Goal: Navigation & Orientation: Find specific page/section

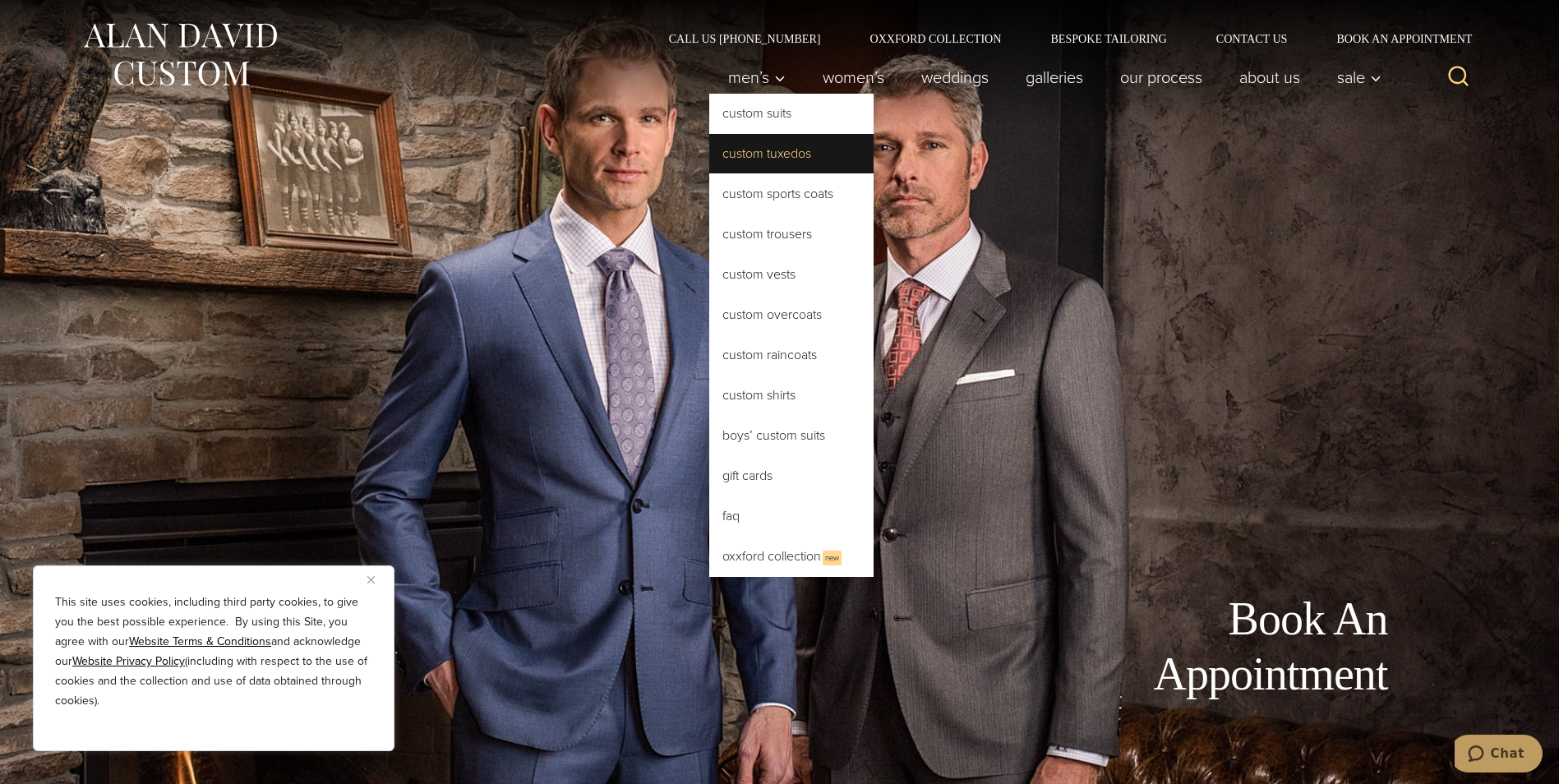
click at [747, 160] on link "Custom Tuxedos" at bounding box center [792, 154] width 164 height 40
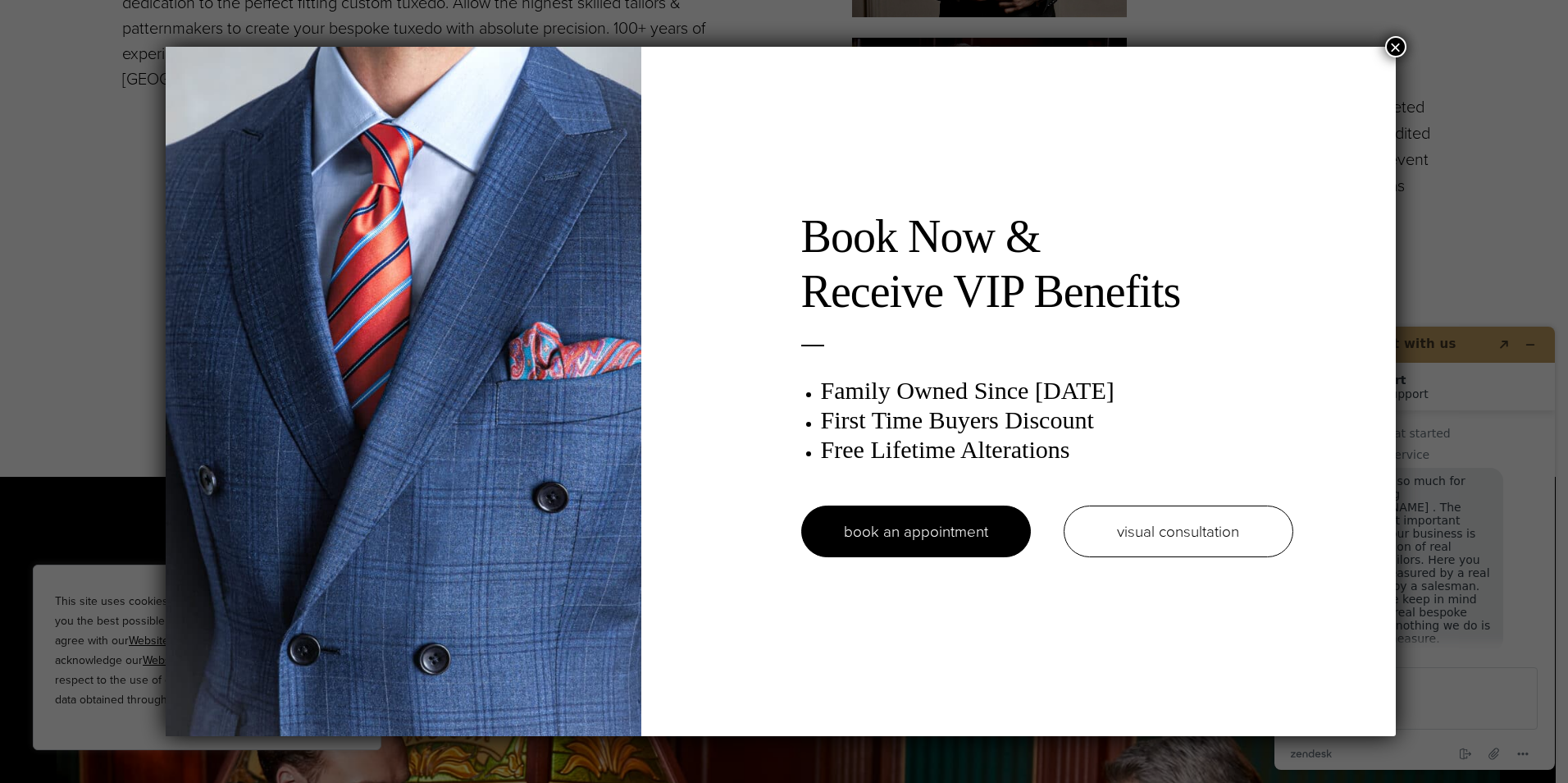
click at [1393, 48] on button "×" at bounding box center [1396, 47] width 22 height 22
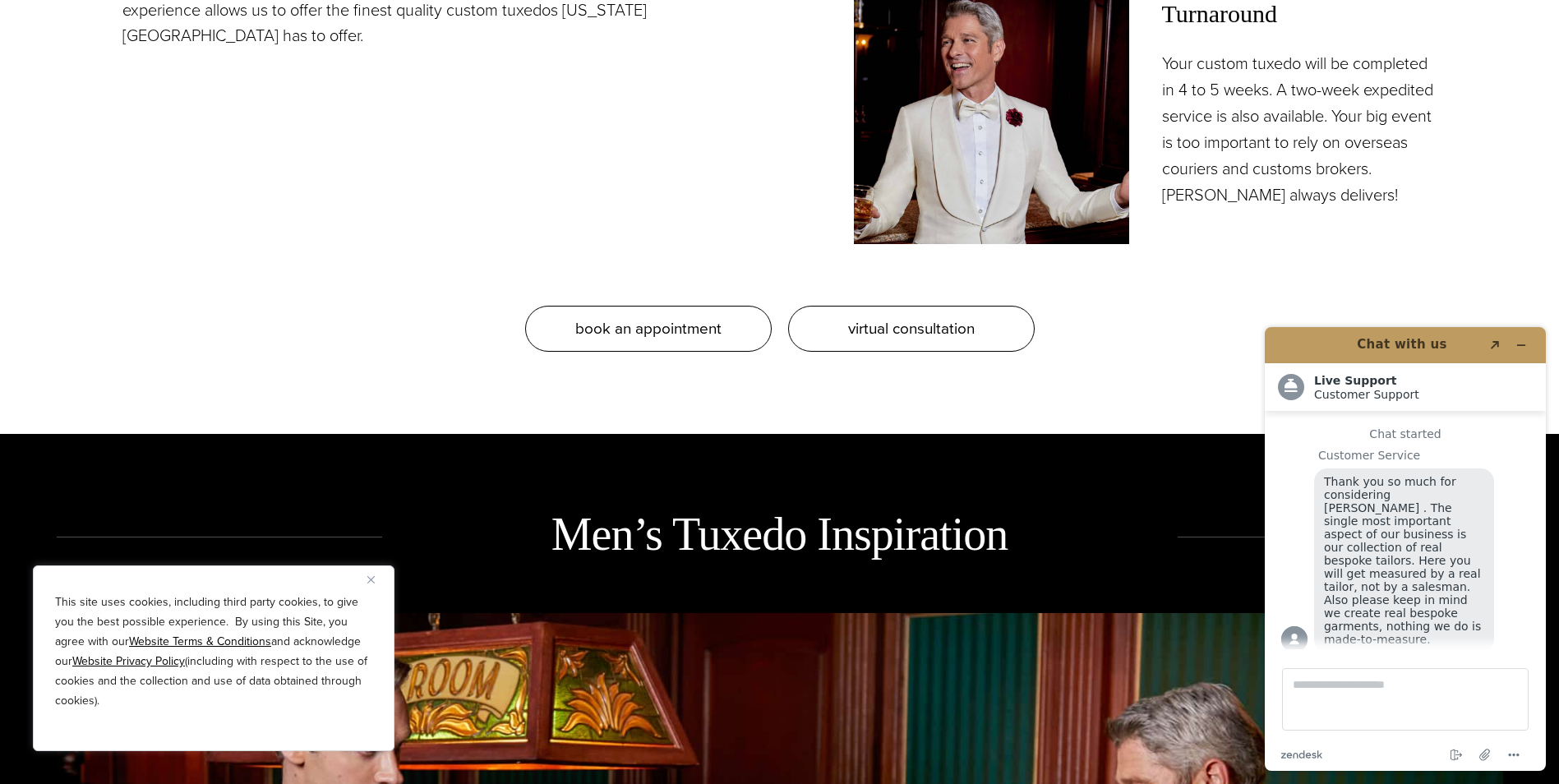
scroll to position [1972, 0]
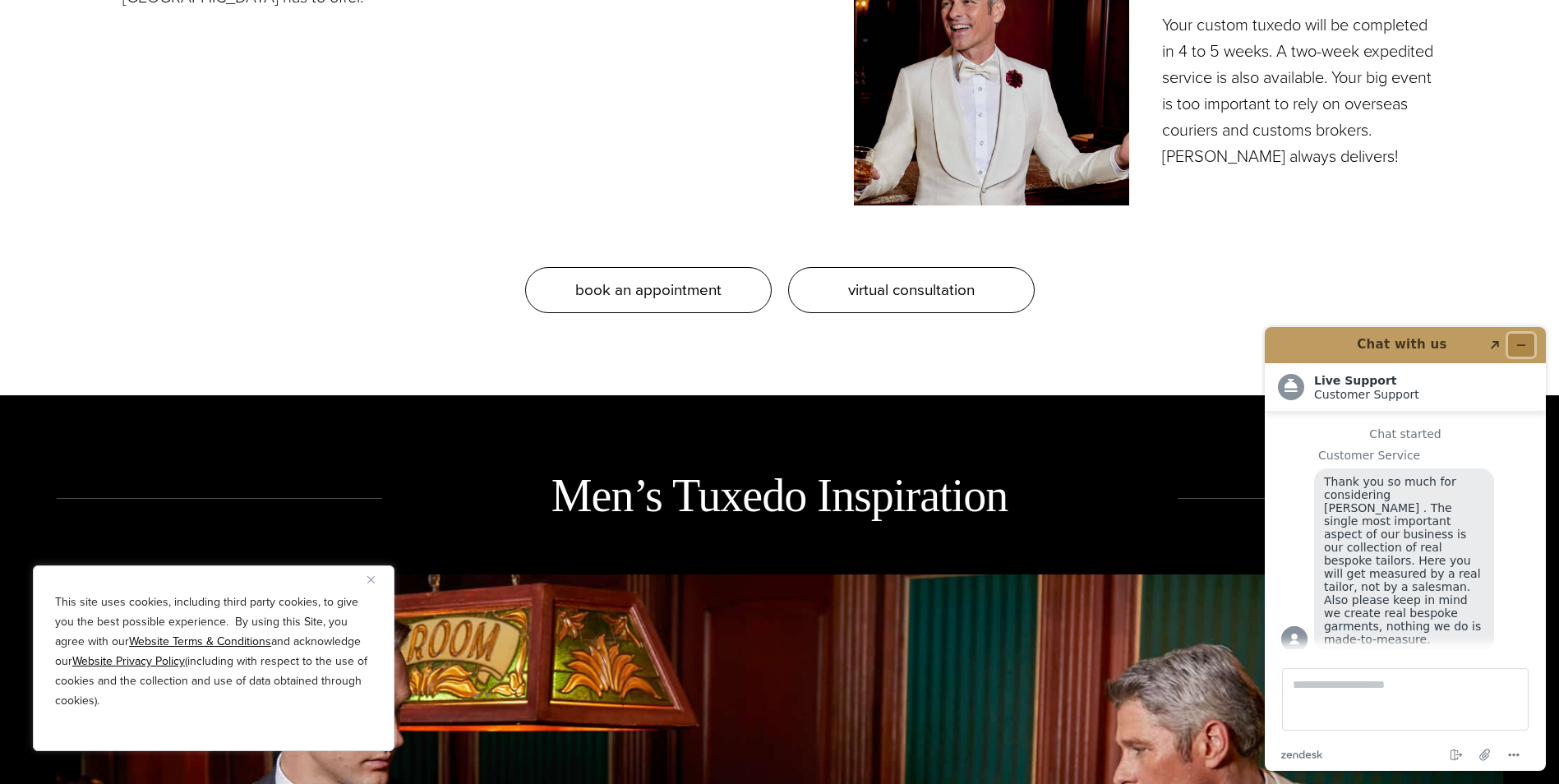
click at [1518, 341] on icon "Minimize widget" at bounding box center [1521, 344] width 12 height 12
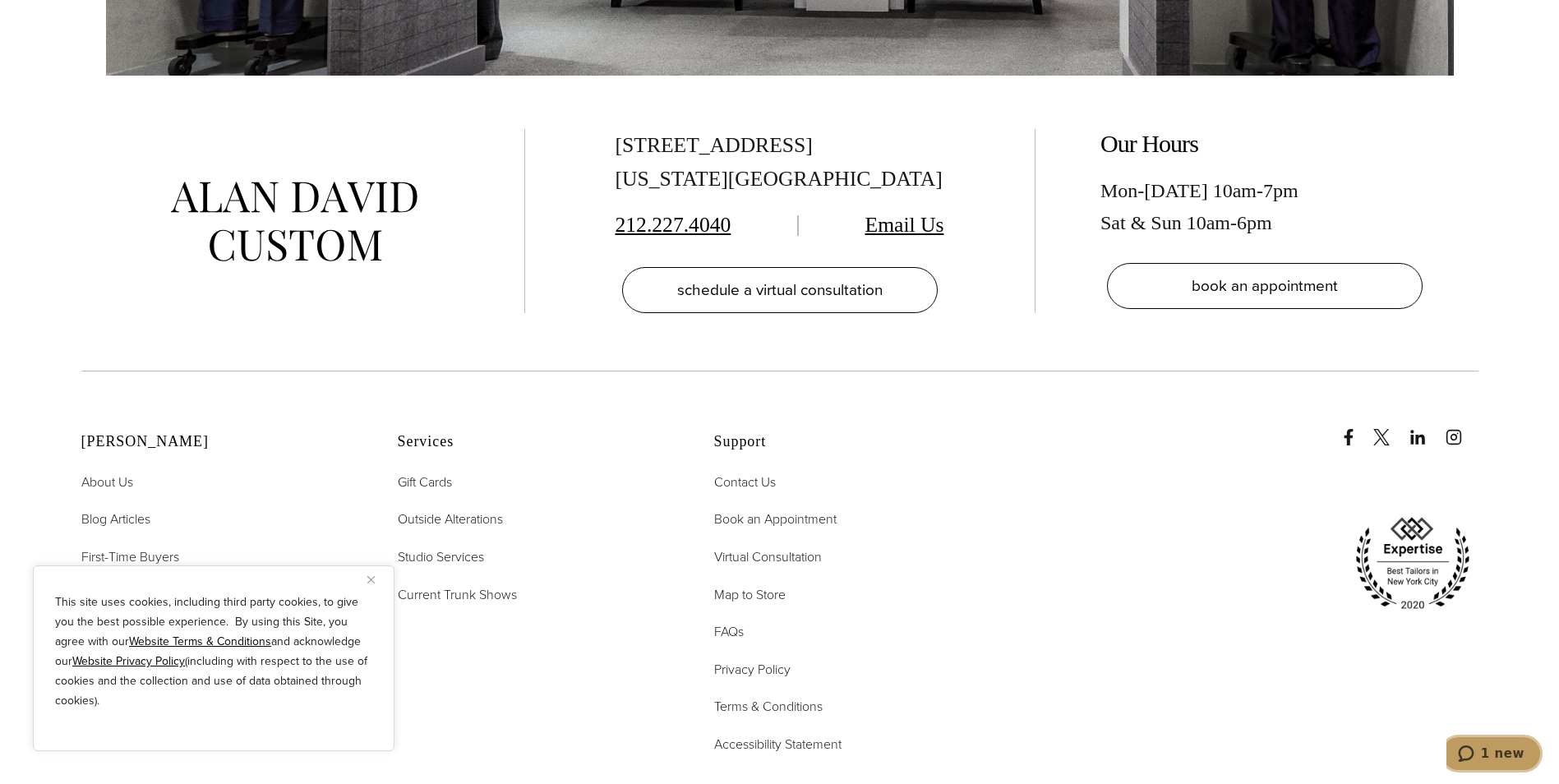
scroll to position [10843, 0]
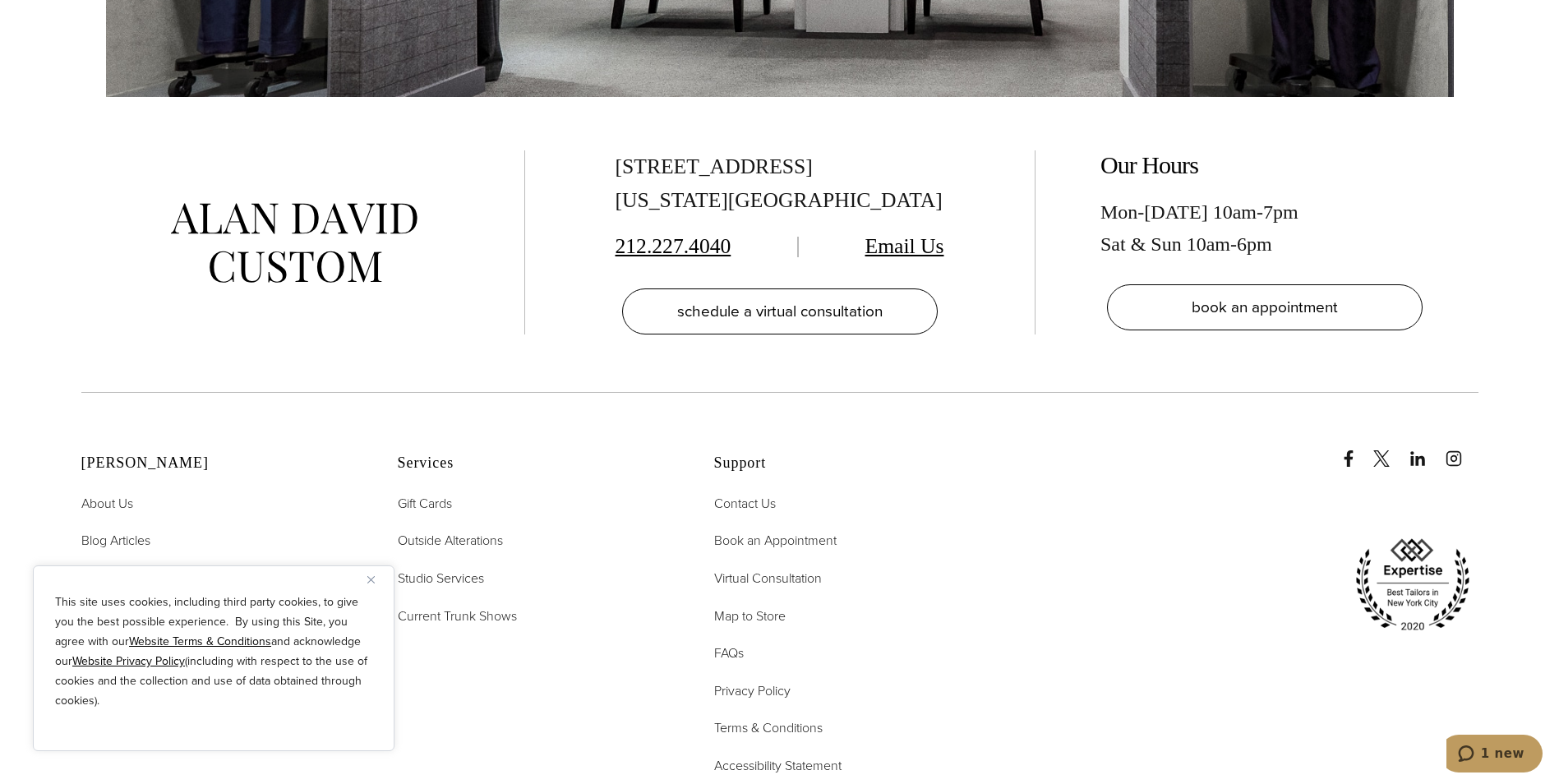
click at [373, 579] on img "Close" at bounding box center [371, 579] width 7 height 7
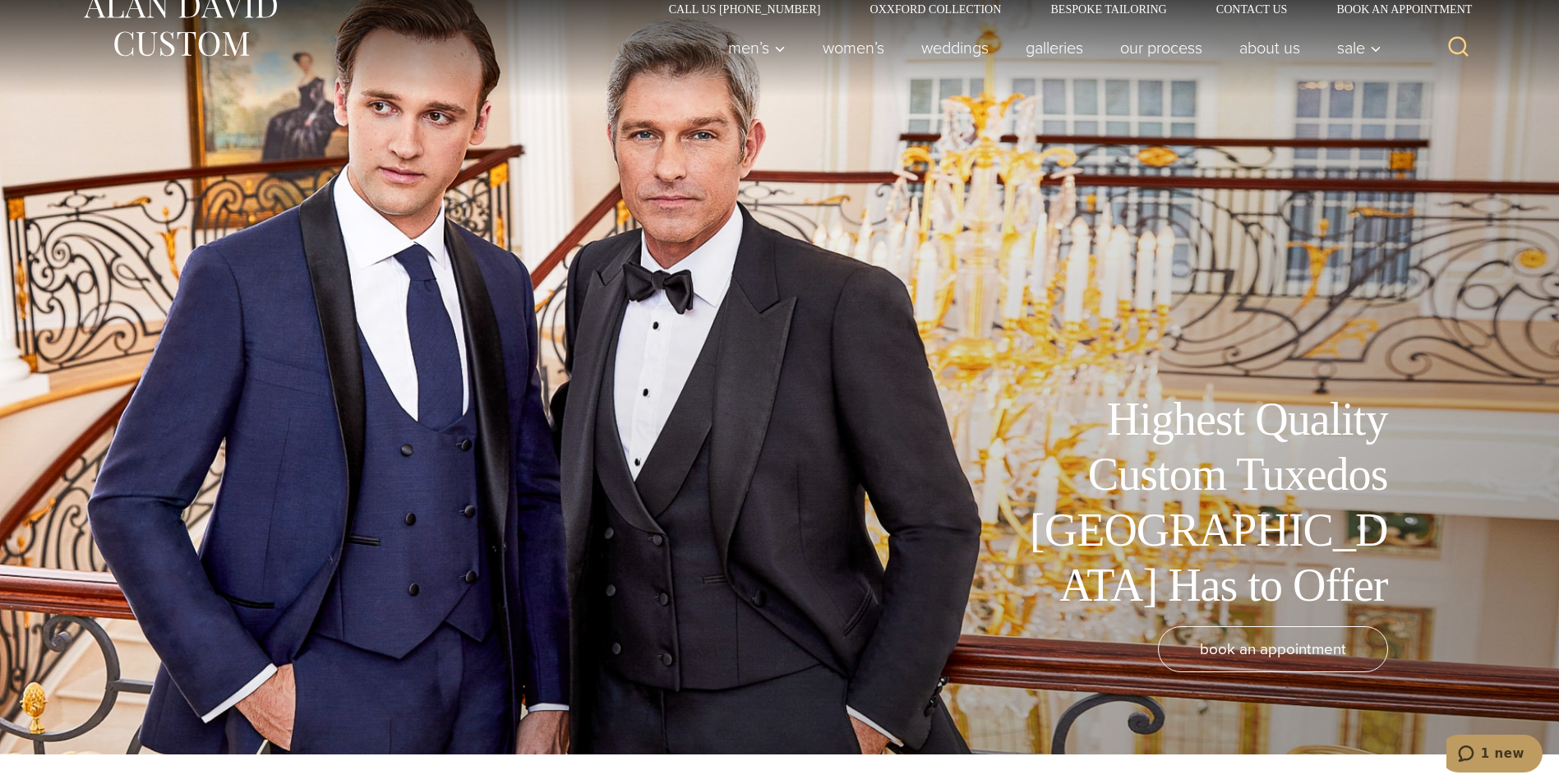
scroll to position [0, 0]
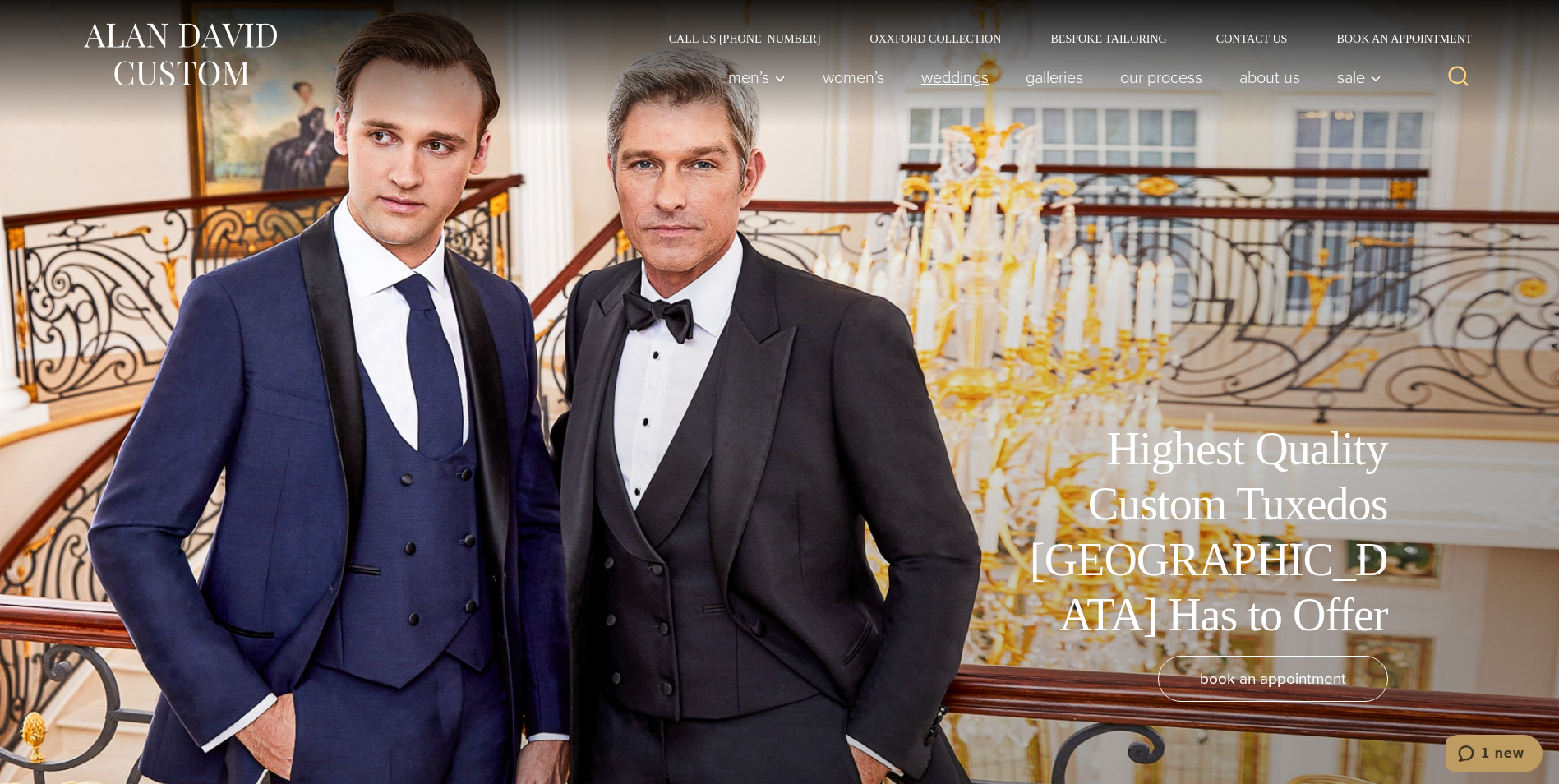
click at [982, 77] on link "weddings" at bounding box center [955, 77] width 105 height 32
